Goal: Use online tool/utility: Utilize a website feature to perform a specific function

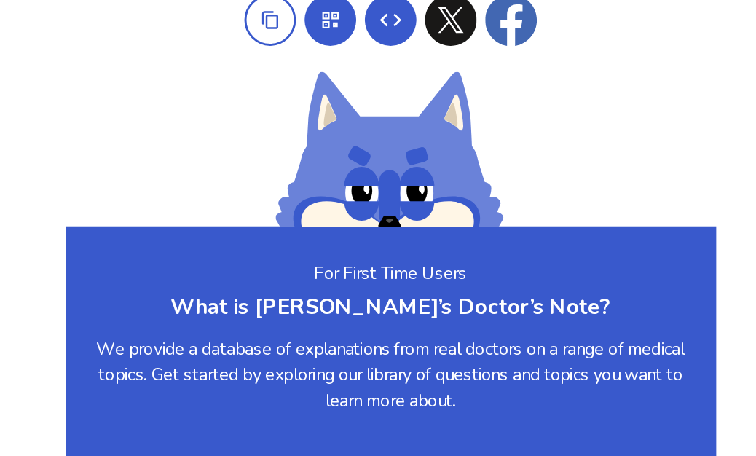
scroll to position [1266, 0]
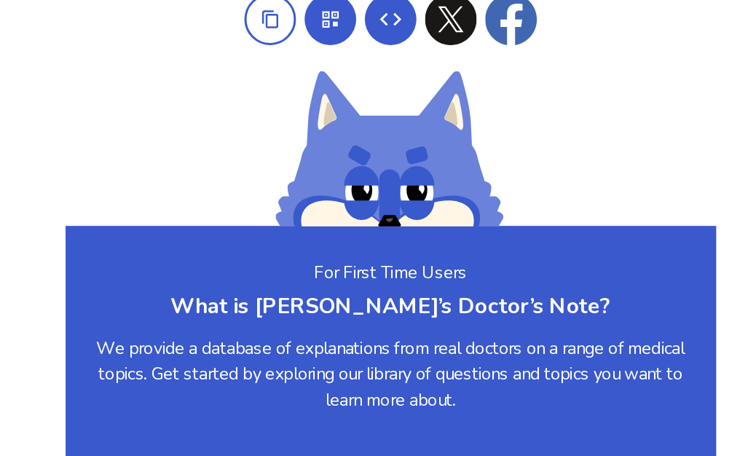
click at [158, 62] on div "Tell your friends about us. We would love to help them too." at bounding box center [378, 167] width 441 height 210
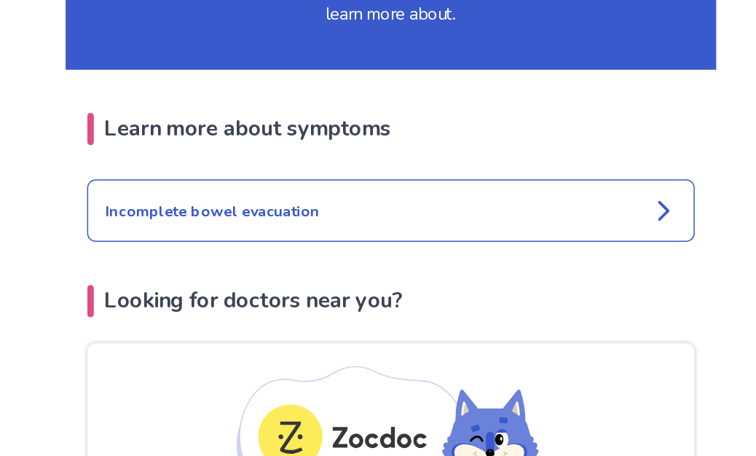
scroll to position [1528, 0]
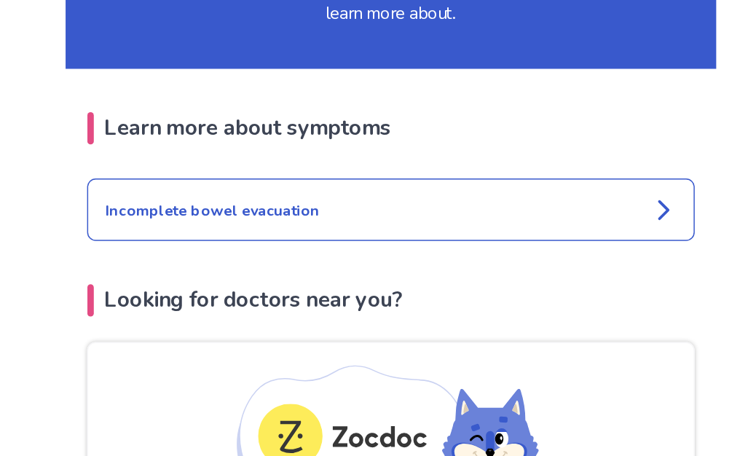
click at [555, 251] on icon at bounding box center [563, 259] width 17 height 17
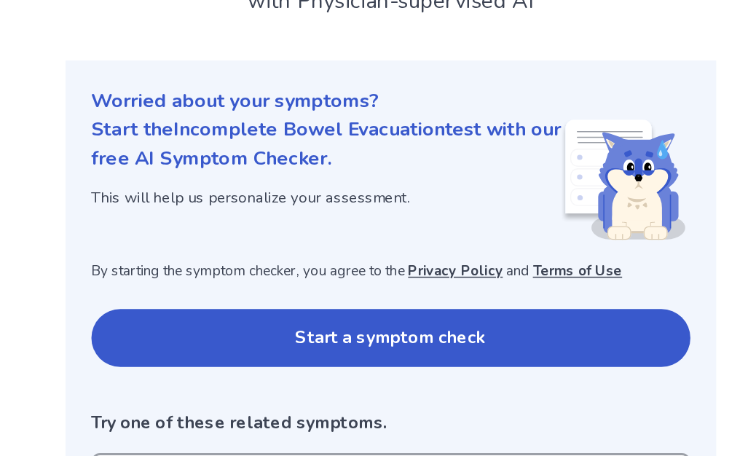
scroll to position [12, 0]
click at [383, 327] on button "Start a symptom check" at bounding box center [379, 346] width 406 height 39
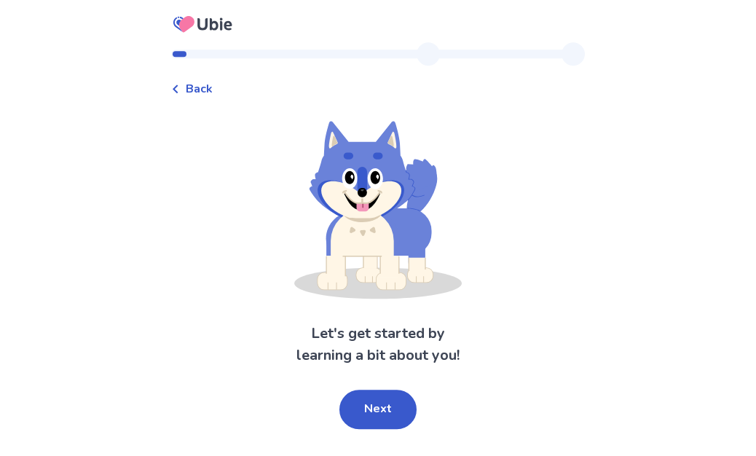
scroll to position [42, 0]
click at [381, 390] on button "Next" at bounding box center [378, 409] width 77 height 39
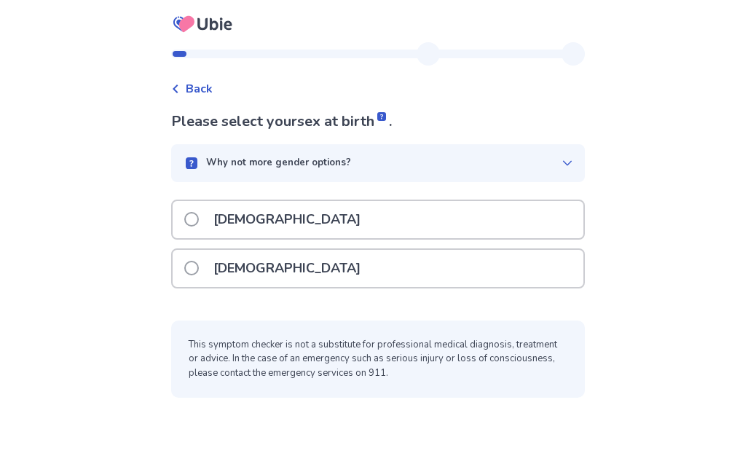
click at [199, 261] on span at bounding box center [191, 268] width 15 height 15
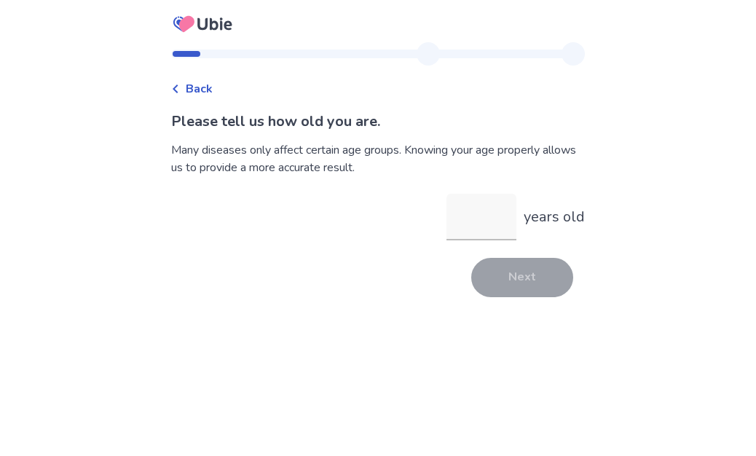
click at [471, 218] on input "years old" at bounding box center [482, 217] width 70 height 47
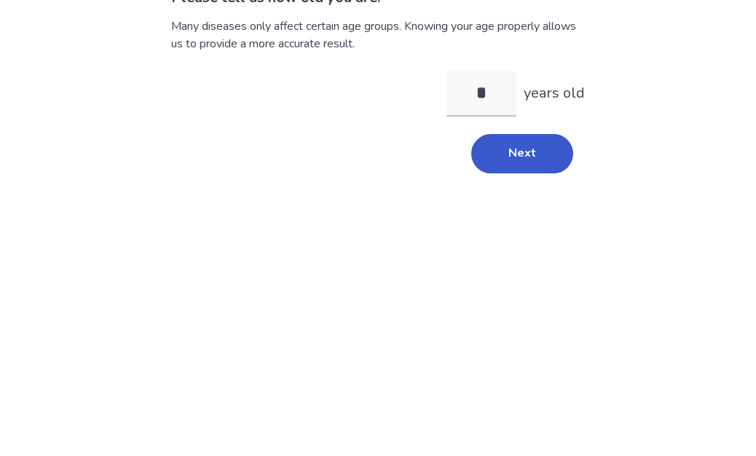
type input "**"
click at [531, 258] on button "Next" at bounding box center [522, 277] width 102 height 39
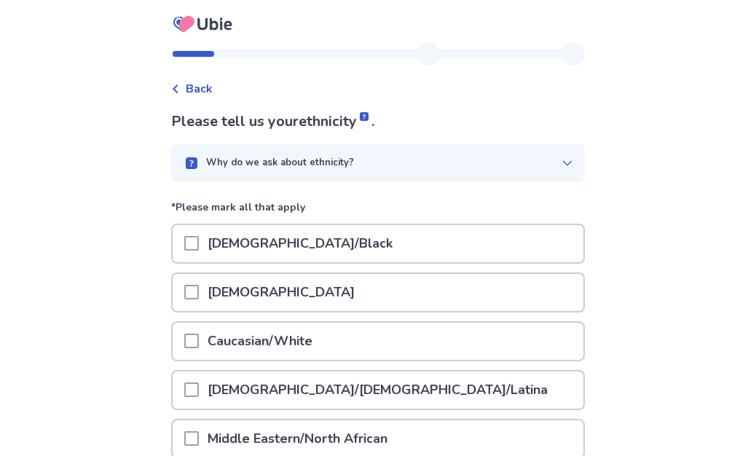
click at [199, 338] on span at bounding box center [191, 341] width 15 height 15
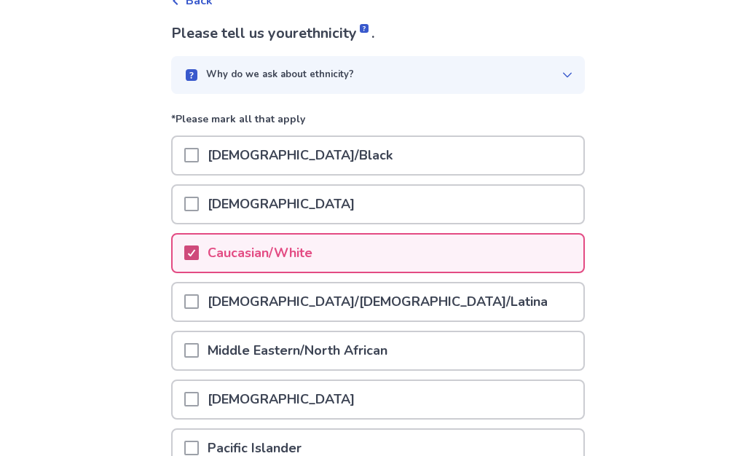
scroll to position [163, 0]
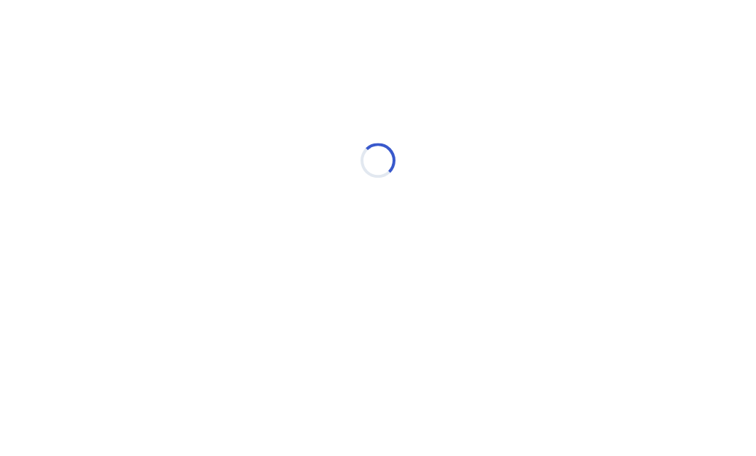
scroll to position [0, 0]
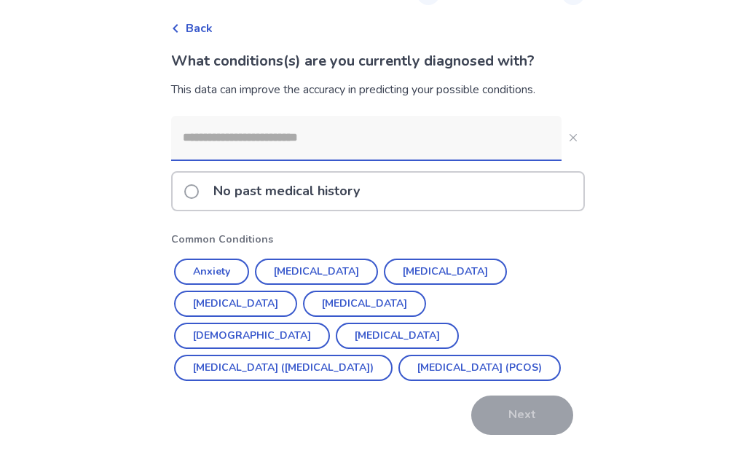
scroll to position [60, 0]
click at [303, 306] on button "Hypothyroidism" at bounding box center [364, 304] width 123 height 26
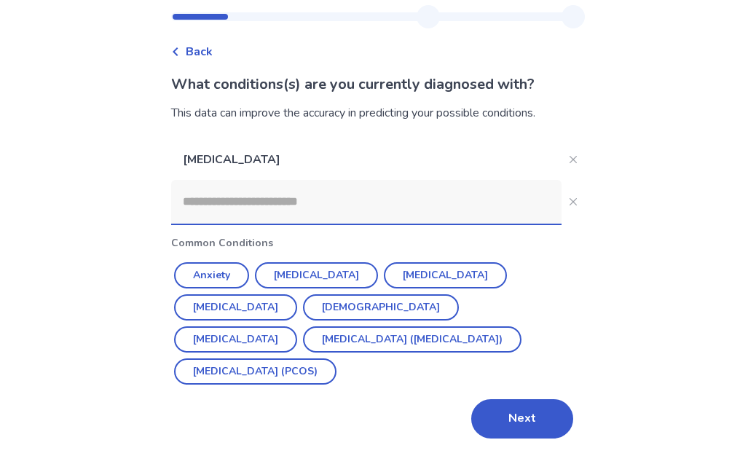
scroll to position [0, 0]
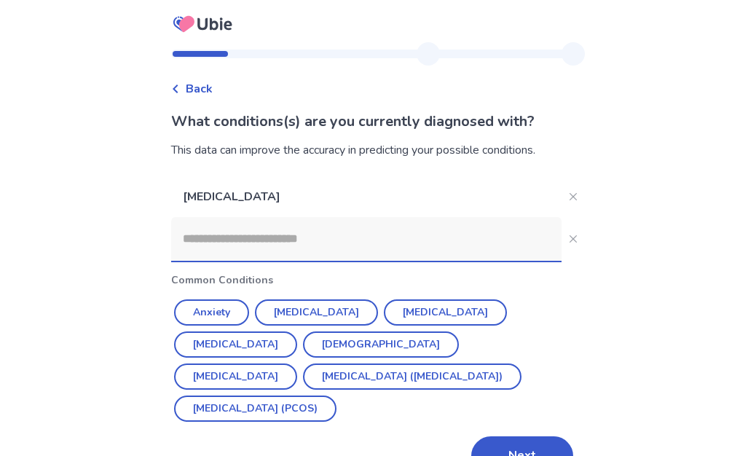
click at [522, 436] on button "Next" at bounding box center [522, 455] width 102 height 39
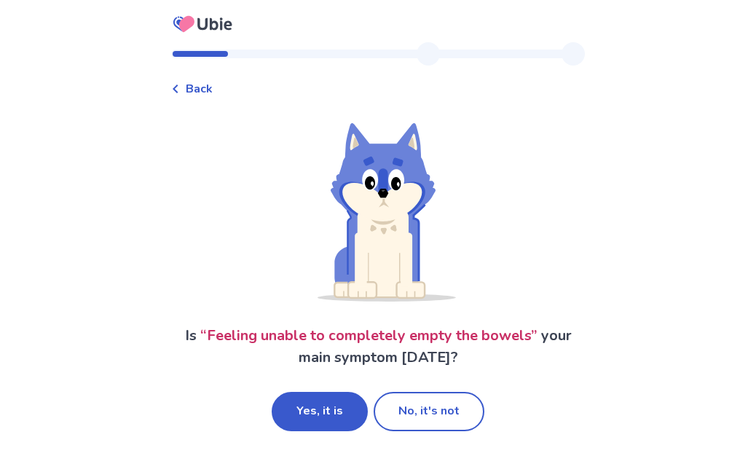
click at [324, 411] on button "Yes, it is" at bounding box center [320, 411] width 96 height 39
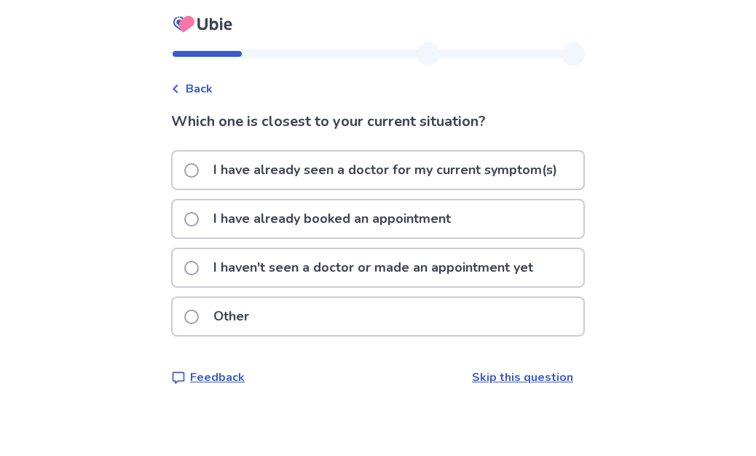
click at [512, 378] on link "Skip this question" at bounding box center [522, 377] width 101 height 16
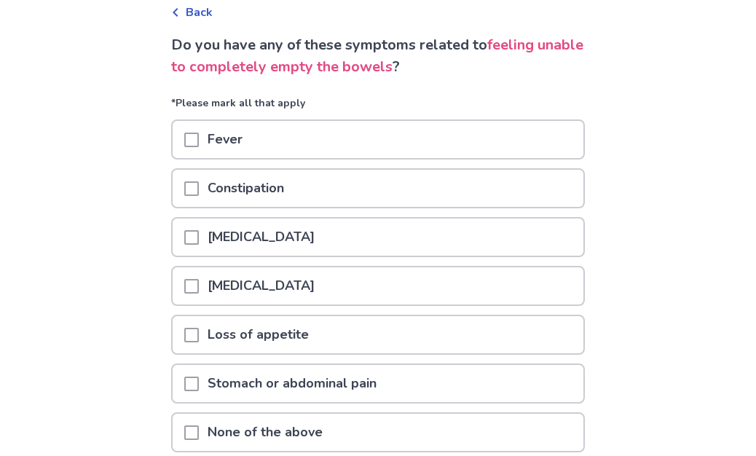
scroll to position [76, 0]
click at [199, 190] on span at bounding box center [191, 189] width 15 height 15
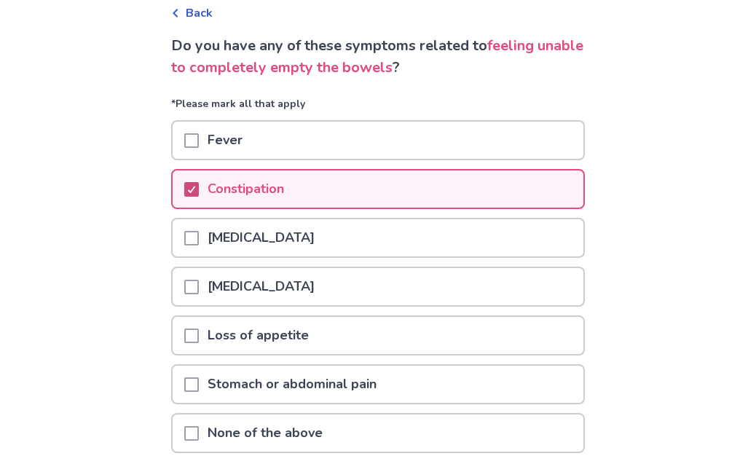
scroll to position [77, 0]
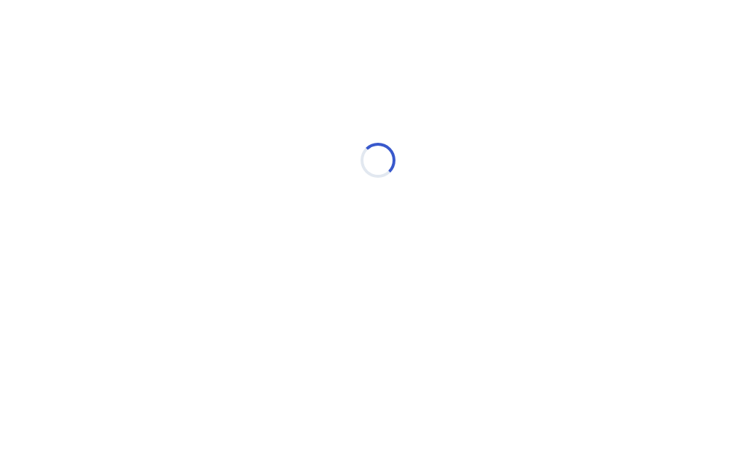
scroll to position [0, 0]
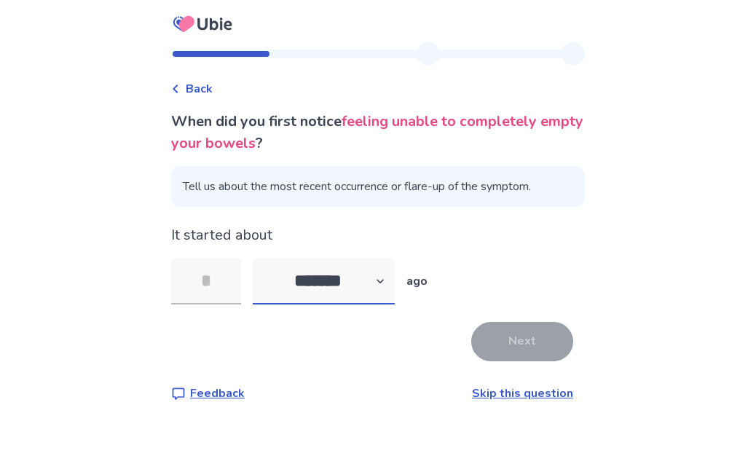
click at [391, 286] on select "******* ****** ******* ******** *******" at bounding box center [324, 281] width 142 height 47
select select "*"
click at [524, 385] on link "Skip this question" at bounding box center [522, 393] width 101 height 16
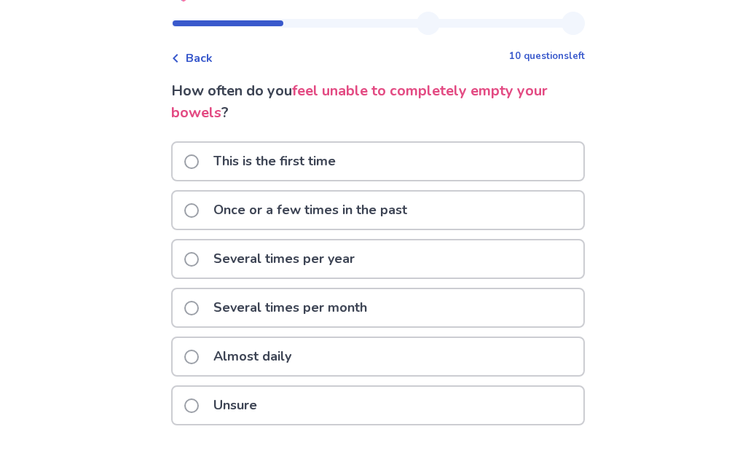
scroll to position [30, 0]
click at [199, 358] on span at bounding box center [191, 357] width 15 height 15
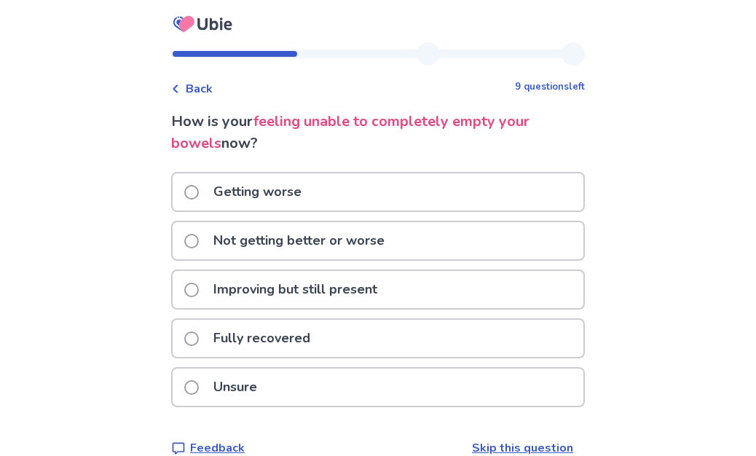
click at [199, 235] on span at bounding box center [191, 241] width 15 height 15
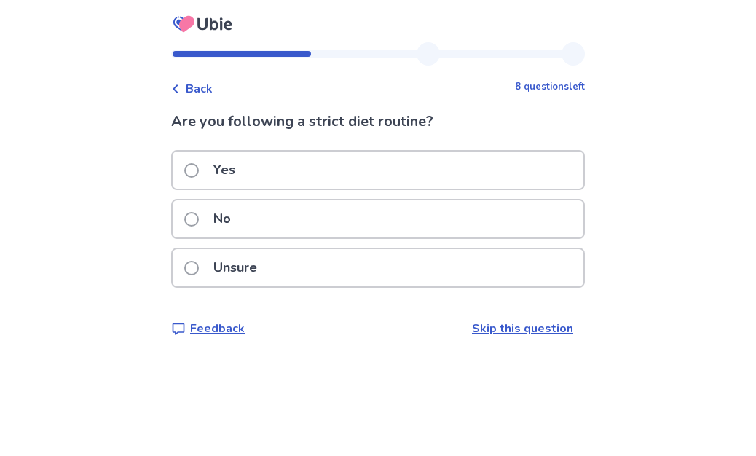
click at [199, 217] on span at bounding box center [191, 219] width 15 height 15
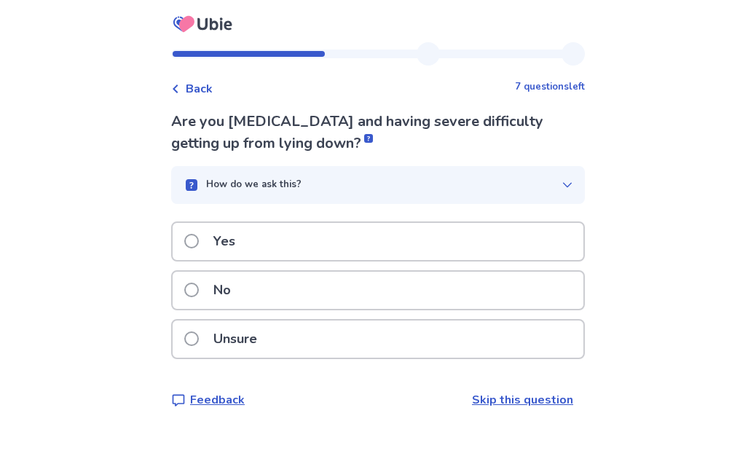
click at [196, 291] on span at bounding box center [191, 290] width 15 height 15
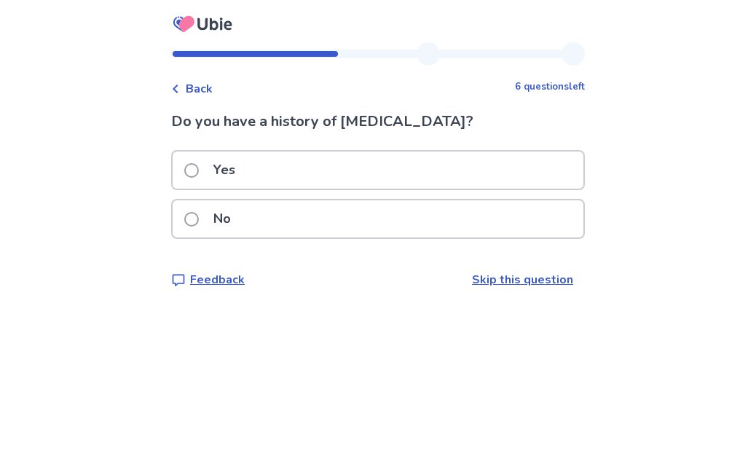
click at [193, 222] on label "No" at bounding box center [211, 218] width 55 height 37
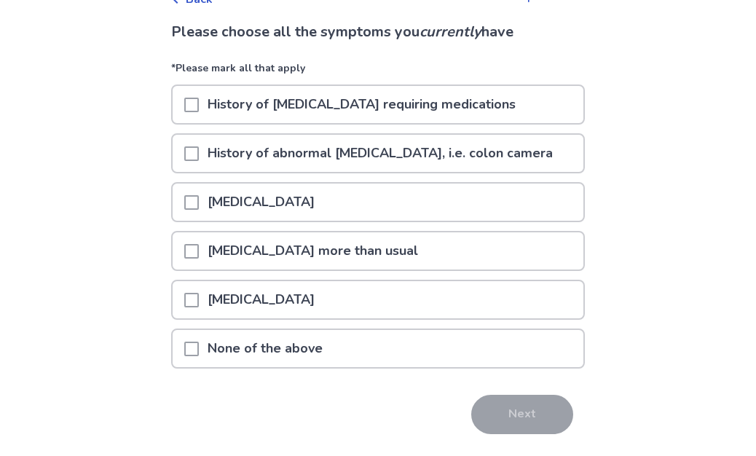
scroll to position [89, 0]
click at [197, 256] on span at bounding box center [191, 252] width 15 height 15
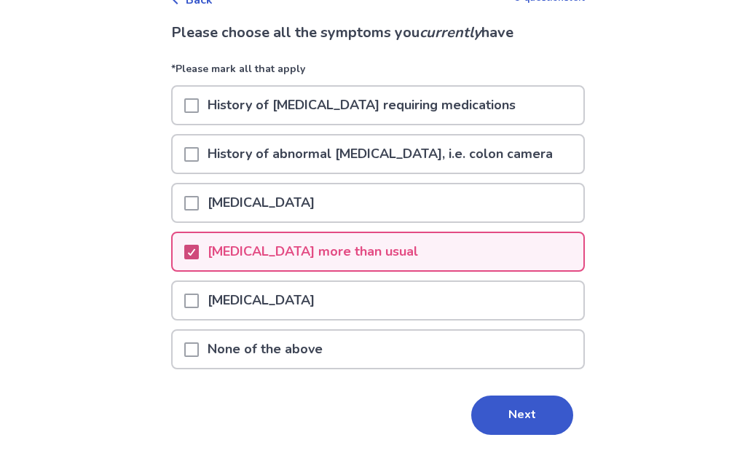
click at [504, 410] on button "Next" at bounding box center [522, 415] width 102 height 39
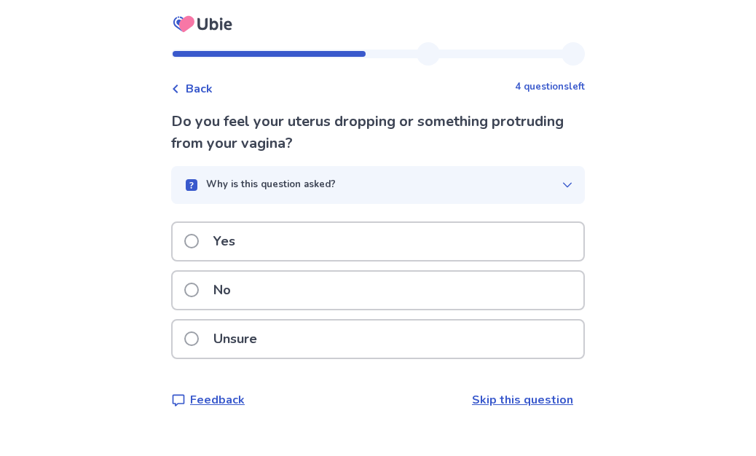
click at [500, 396] on link "Skip this question" at bounding box center [522, 400] width 101 height 16
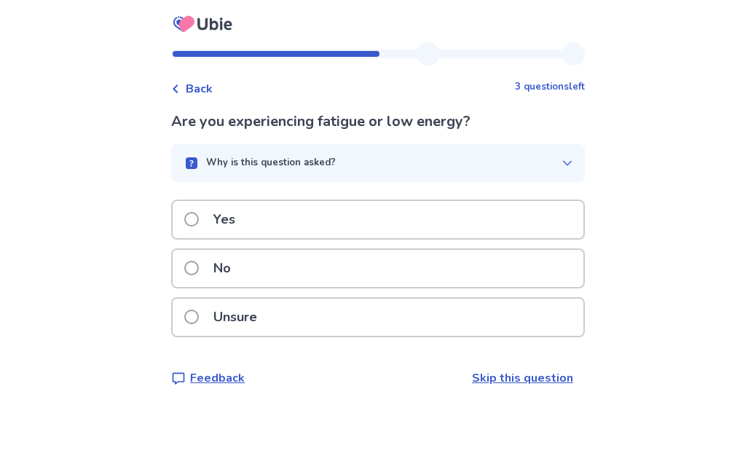
click at [199, 268] on span at bounding box center [191, 268] width 15 height 15
click at [197, 270] on span at bounding box center [191, 268] width 15 height 15
click at [199, 268] on span at bounding box center [191, 268] width 15 height 15
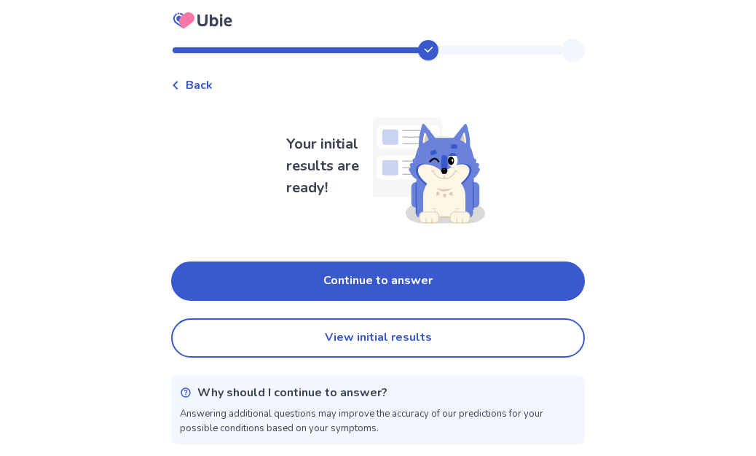
scroll to position [20, 0]
click at [442, 262] on button "Continue to answer" at bounding box center [378, 281] width 414 height 39
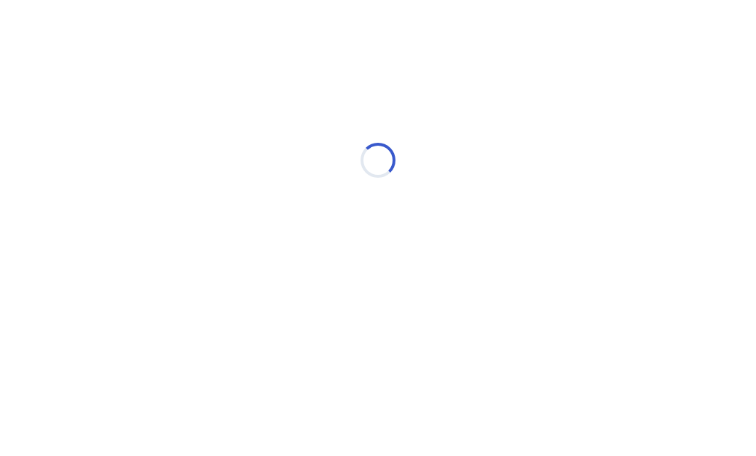
scroll to position [0, 0]
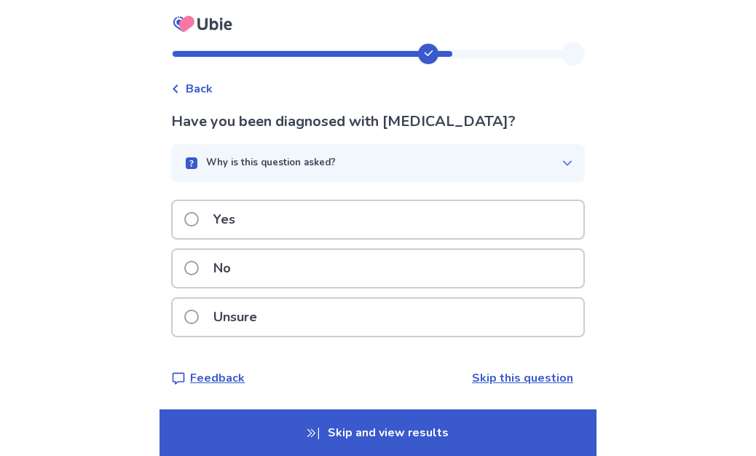
click at [199, 265] on span at bounding box center [191, 268] width 15 height 15
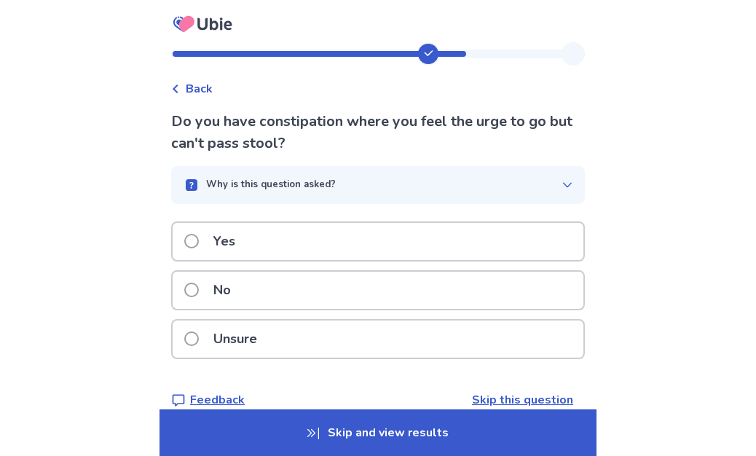
click at [194, 246] on label "Yes" at bounding box center [214, 241] width 60 height 37
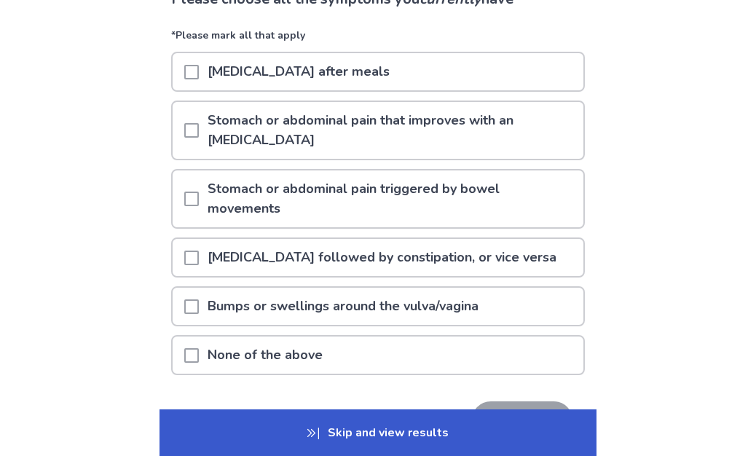
scroll to position [123, 0]
click at [199, 348] on span at bounding box center [191, 355] width 15 height 15
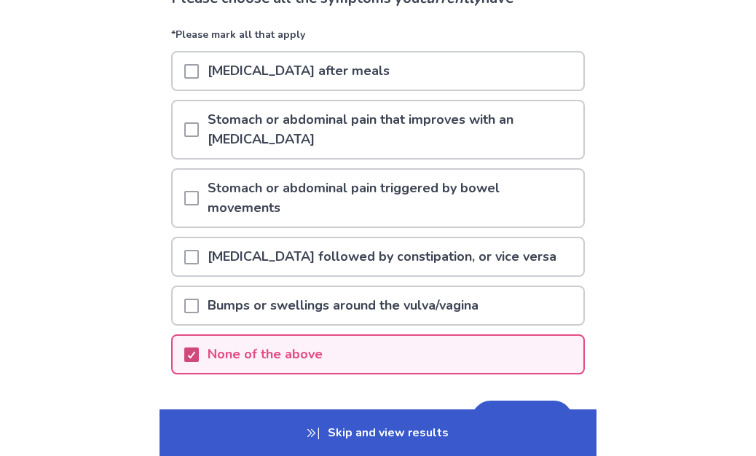
click at [521, 401] on button "Next" at bounding box center [522, 420] width 102 height 39
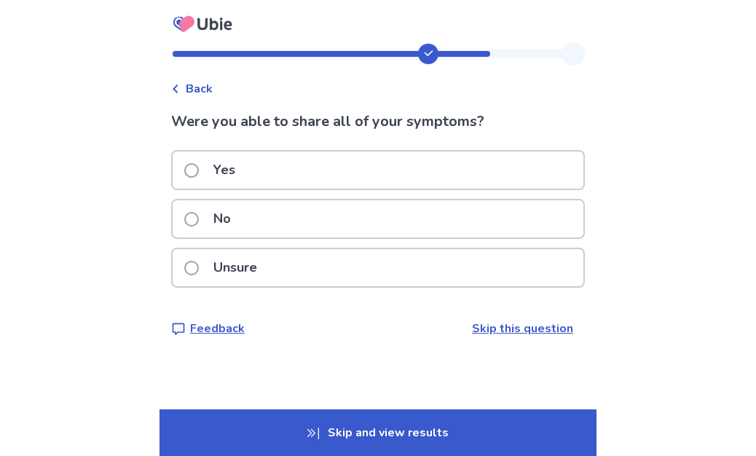
click at [199, 165] on span at bounding box center [191, 170] width 15 height 15
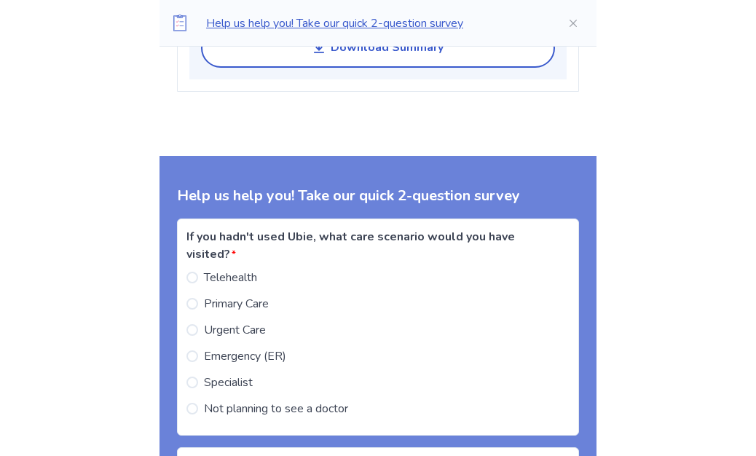
scroll to position [1356, 0]
